Goal: Information Seeking & Learning: Learn about a topic

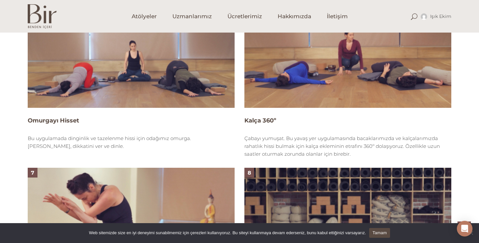
scroll to position [850, 0]
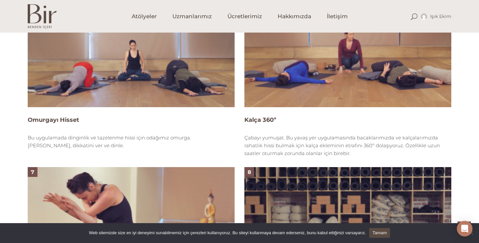
click at [154, 71] on img at bounding box center [131, 49] width 207 height 116
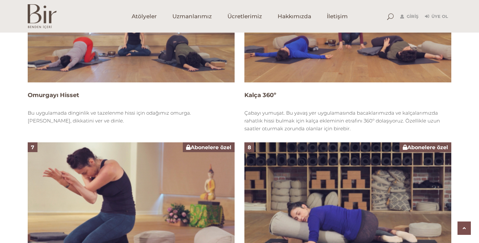
scroll to position [875, 0]
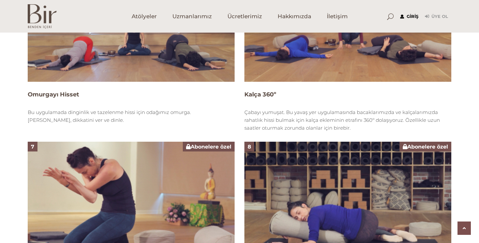
click at [407, 16] on link "Giriş" at bounding box center [409, 17] width 18 height 8
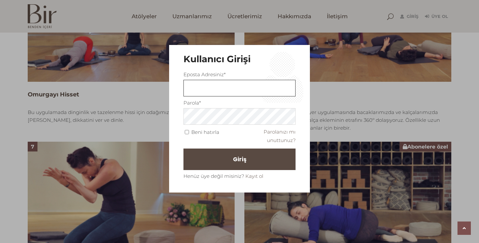
click at [248, 84] on input "text" at bounding box center [240, 88] width 112 height 17
type input "isik.ekim@gmail.com"
click at [237, 162] on span "Giriş" at bounding box center [242, 159] width 13 height 11
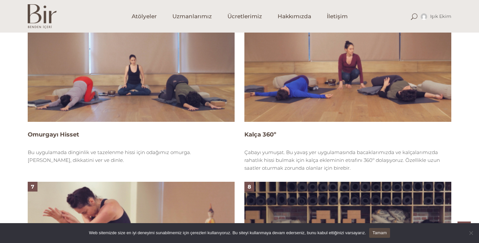
scroll to position [835, 0]
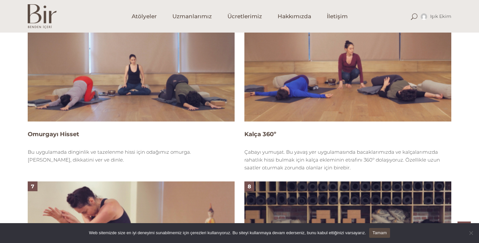
click at [174, 69] on img at bounding box center [131, 63] width 207 height 116
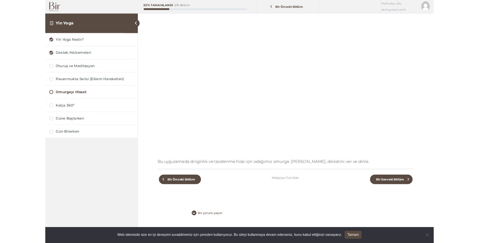
scroll to position [54, 0]
